Goal: Task Accomplishment & Management: Use online tool/utility

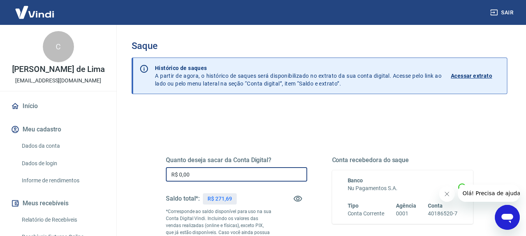
click at [200, 173] on input "R$ 0,00" at bounding box center [236, 174] width 141 height 14
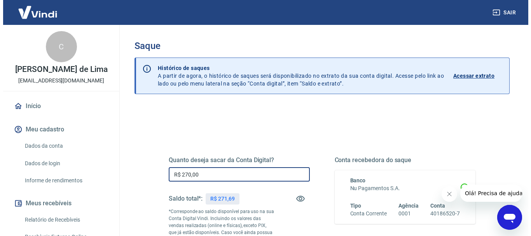
scroll to position [235, 0]
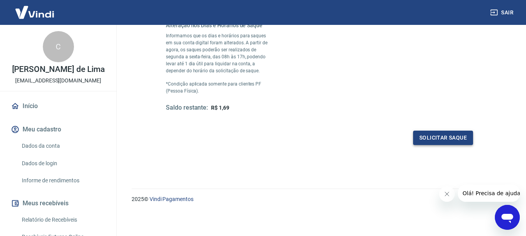
type input "R$ 270,00"
click at [431, 142] on button "Solicitar saque" at bounding box center [443, 138] width 60 height 14
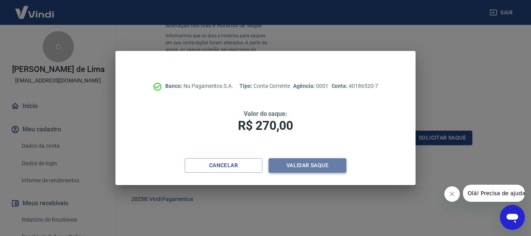
click at [314, 169] on button "Validar saque" at bounding box center [308, 165] width 78 height 14
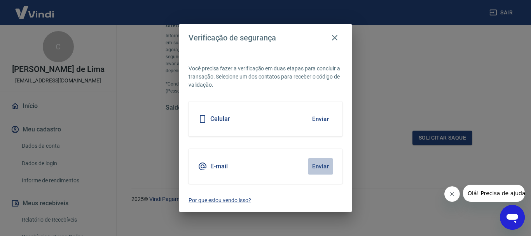
click at [319, 166] on button "Enviar" at bounding box center [320, 166] width 25 height 16
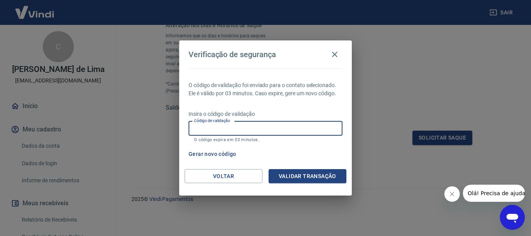
click at [228, 128] on input "Código de validação" at bounding box center [266, 128] width 154 height 14
paste input "788833"
type input "788833"
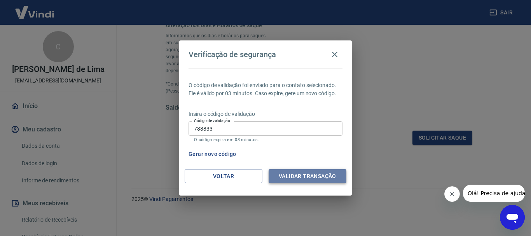
click at [314, 182] on button "Validar transação" at bounding box center [308, 176] width 78 height 14
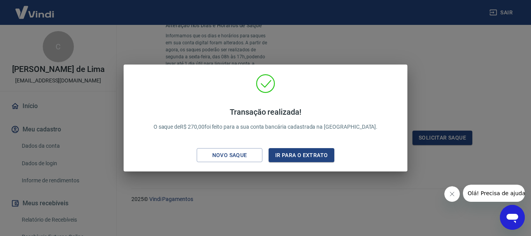
click at [422, 74] on div "Transação realizada! O saque de R$ 270,00 foi feito para a sua conta bancária c…" at bounding box center [265, 118] width 531 height 236
